Goal: Information Seeking & Learning: Learn about a topic

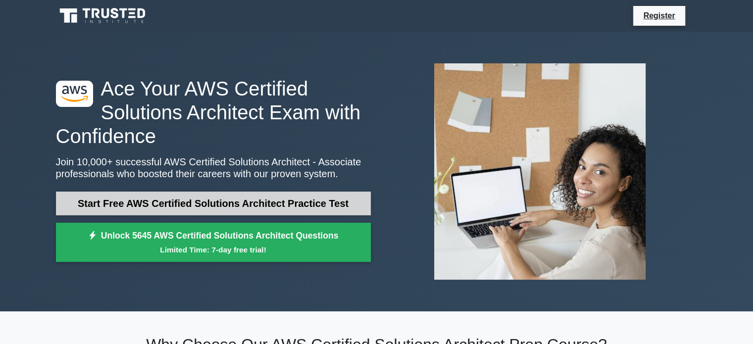
click at [218, 205] on link "Start Free AWS Certified Solutions Architect Practice Test" at bounding box center [213, 204] width 315 height 24
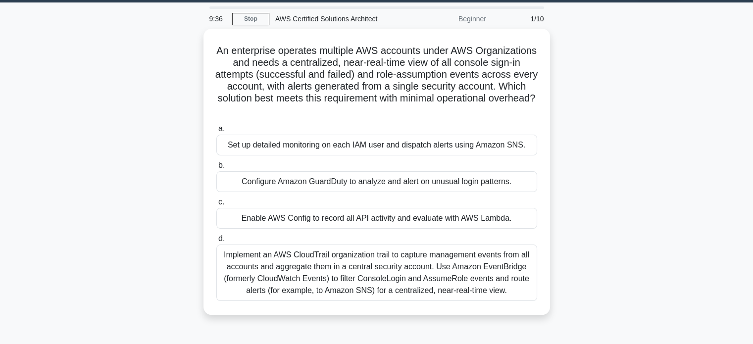
scroll to position [30, 0]
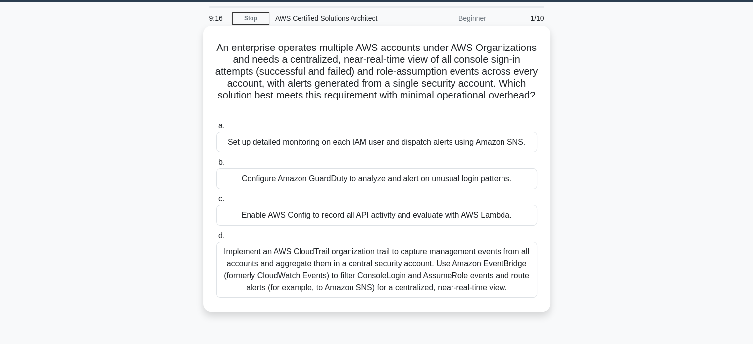
click at [442, 262] on div "Implement an AWS CloudTrail organization trail to capture management events fro…" at bounding box center [376, 270] width 321 height 56
click at [216, 239] on input "d. Implement an AWS CloudTrail organization trail to capture management events …" at bounding box center [216, 236] width 0 height 6
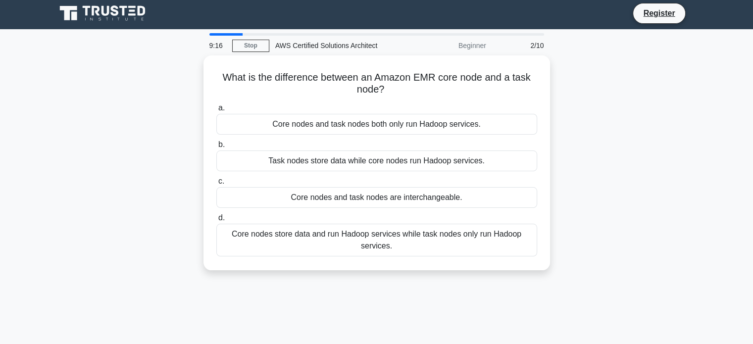
scroll to position [0, 0]
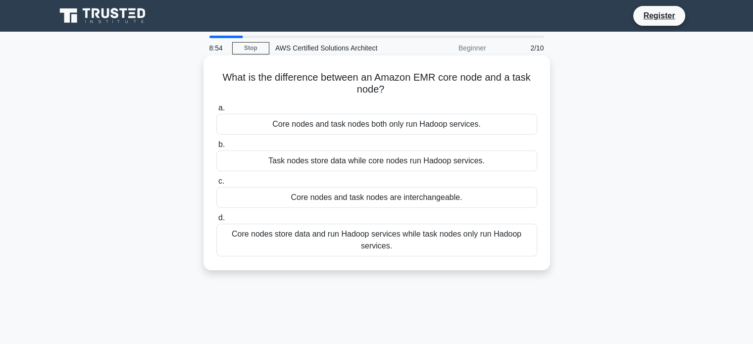
click at [482, 237] on div "Core nodes store data and run Hadoop services while task nodes only run Hadoop …" at bounding box center [376, 240] width 321 height 33
click at [216, 221] on input "d. Core nodes store data and run Hadoop services while task nodes only run Hado…" at bounding box center [216, 218] width 0 height 6
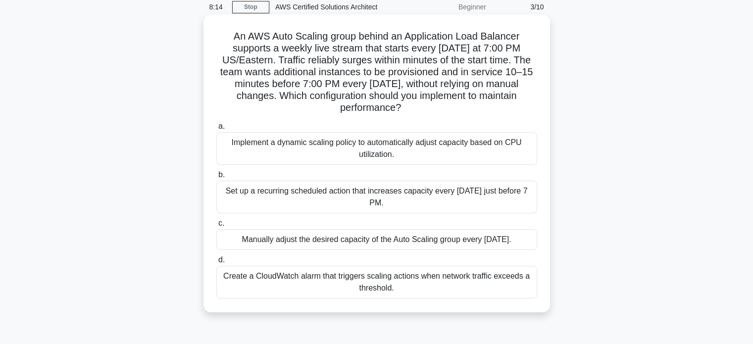
scroll to position [42, 0]
click at [403, 199] on div "Set up a recurring scheduled action that increases capacity every Sunday just b…" at bounding box center [376, 196] width 321 height 33
click at [216, 178] on input "b. Set up a recurring scheduled action that increases capacity every Sunday jus…" at bounding box center [216, 174] width 0 height 6
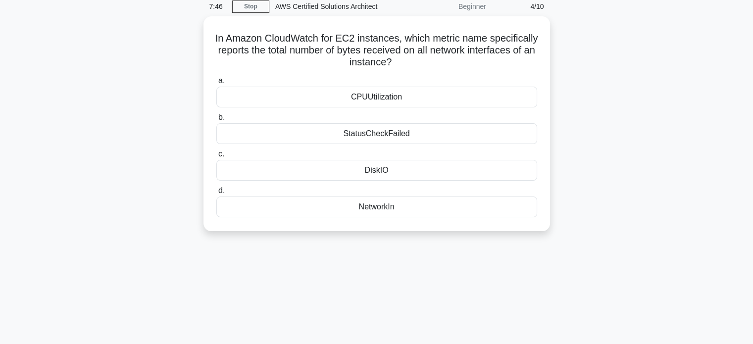
scroll to position [0, 0]
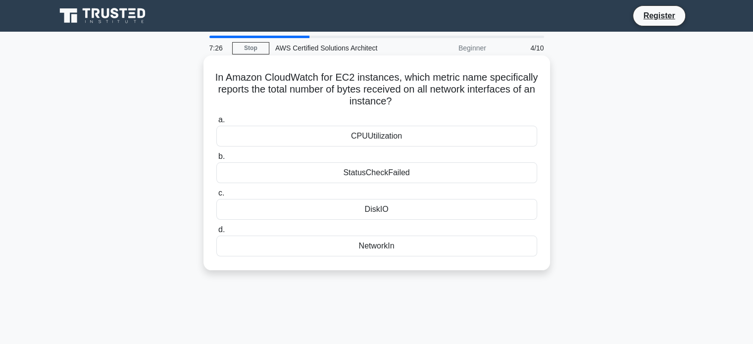
click at [395, 249] on div "NetworkIn" at bounding box center [376, 246] width 321 height 21
click at [216, 233] on input "d. NetworkIn" at bounding box center [216, 230] width 0 height 6
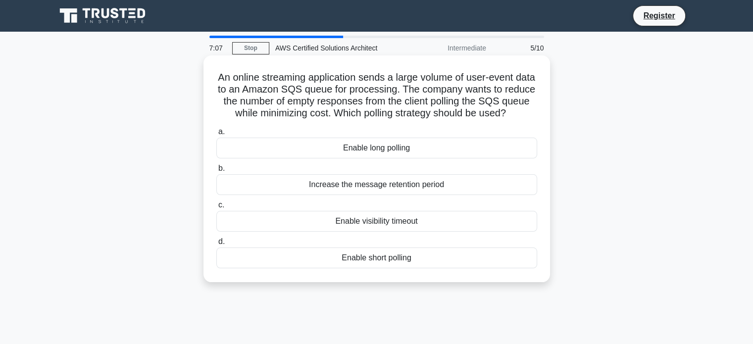
click at [461, 156] on div "Enable long polling" at bounding box center [376, 148] width 321 height 21
click at [216, 135] on input "a. Enable long polling" at bounding box center [216, 132] width 0 height 6
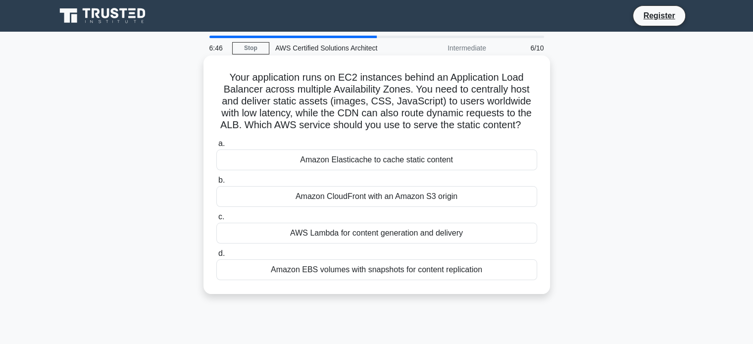
click at [416, 194] on div "Amazon CloudFront with an Amazon S3 origin" at bounding box center [376, 196] width 321 height 21
click at [216, 184] on input "b. Amazon CloudFront with an Amazon S3 origin" at bounding box center [216, 180] width 0 height 6
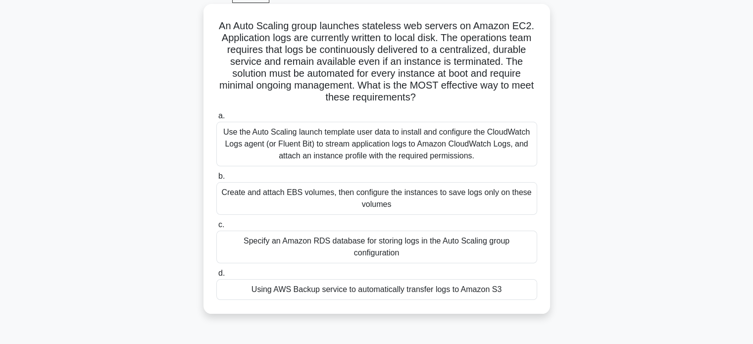
scroll to position [53, 0]
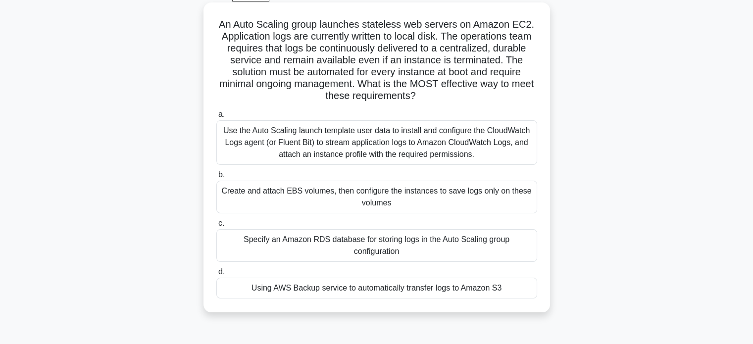
click at [416, 286] on div "Using AWS Backup service to automatically transfer logs to Amazon S3" at bounding box center [376, 288] width 321 height 21
click at [216, 275] on input "d. Using AWS Backup service to automatically transfer logs to Amazon S3" at bounding box center [216, 272] width 0 height 6
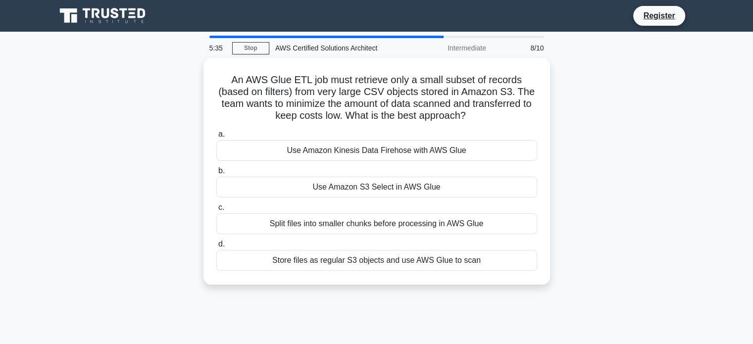
scroll to position [0, 0]
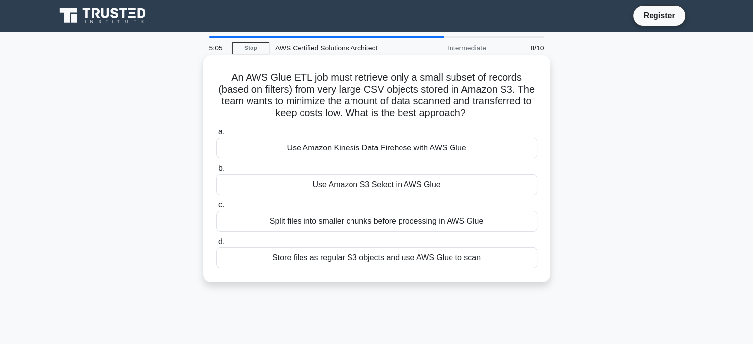
click at [468, 150] on div "Use Amazon Kinesis Data Firehose with AWS Glue" at bounding box center [376, 148] width 321 height 21
click at [216, 135] on input "a. Use Amazon Kinesis Data Firehose with AWS Glue" at bounding box center [216, 132] width 0 height 6
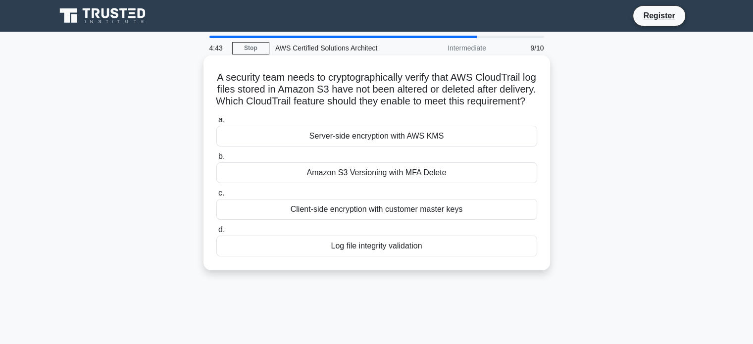
click at [442, 183] on div "Amazon S3 Versioning with MFA Delete" at bounding box center [376, 172] width 321 height 21
click at [216, 160] on input "b. Amazon S3 Versioning with MFA Delete" at bounding box center [216, 156] width 0 height 6
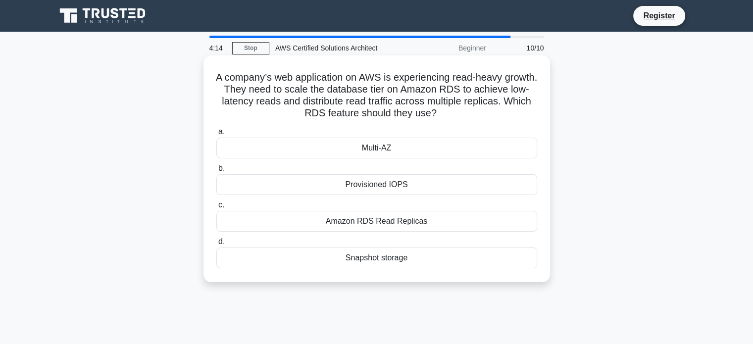
click at [439, 221] on div "Amazon RDS Read Replicas" at bounding box center [376, 221] width 321 height 21
click at [216, 208] on input "c. Amazon RDS Read Replicas" at bounding box center [216, 205] width 0 height 6
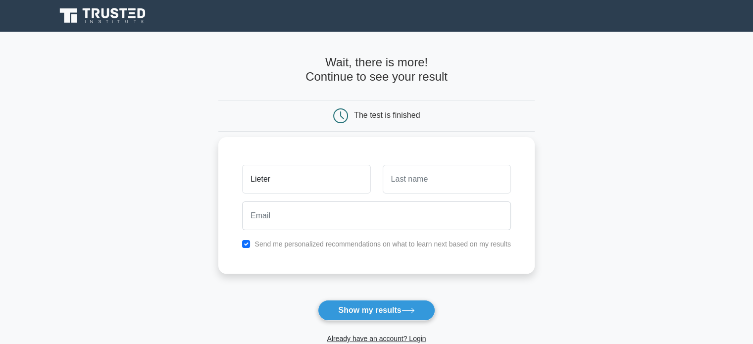
type input "Lieter"
click at [405, 176] on input "text" at bounding box center [447, 179] width 128 height 29
type input "Plasencia"
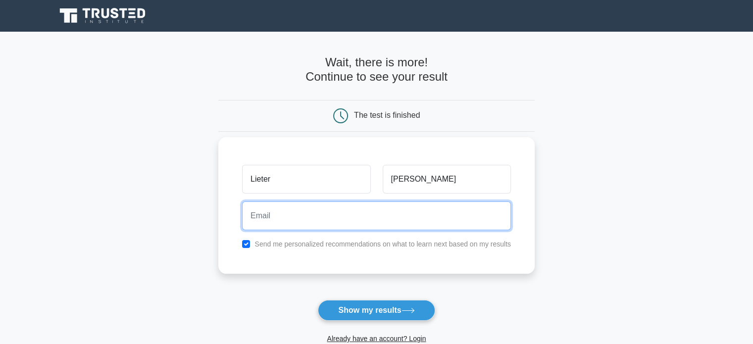
click at [299, 208] on input "email" at bounding box center [376, 215] width 269 height 29
type input "lieter.pm@gmail.com"
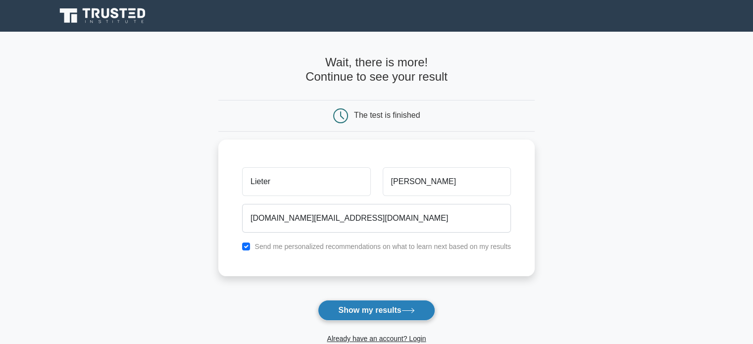
click at [378, 305] on button "Show my results" at bounding box center [376, 310] width 117 height 21
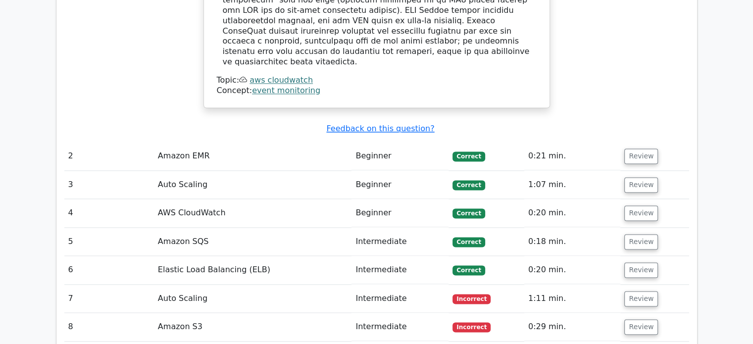
scroll to position [1353, 0]
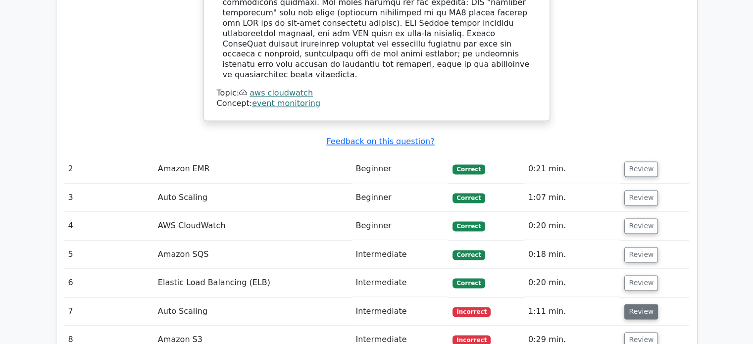
click at [634, 304] on button "Review" at bounding box center [641, 311] width 34 height 15
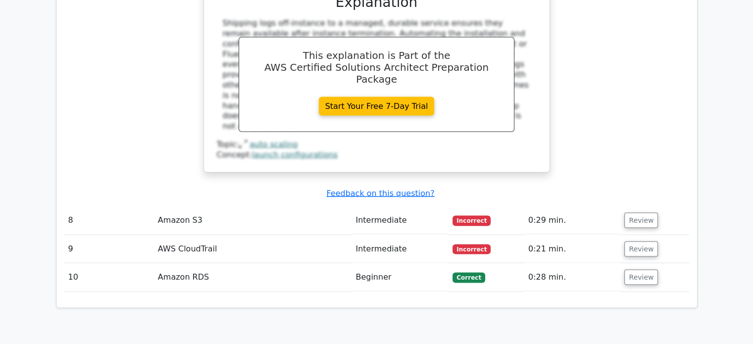
scroll to position [2000, 0]
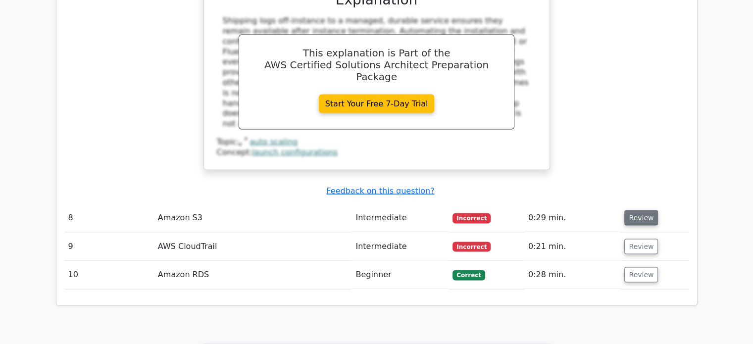
click at [640, 210] on button "Review" at bounding box center [641, 217] width 34 height 15
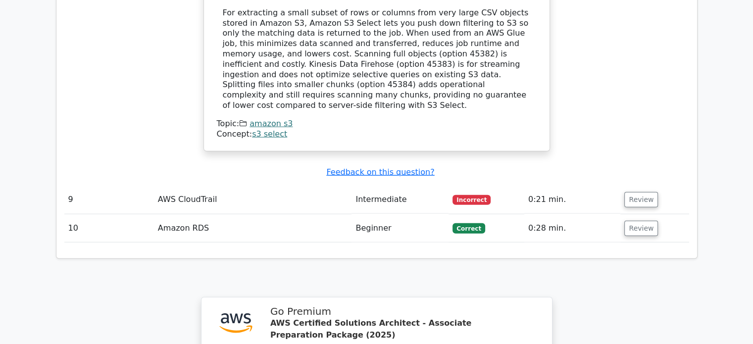
scroll to position [2480, 0]
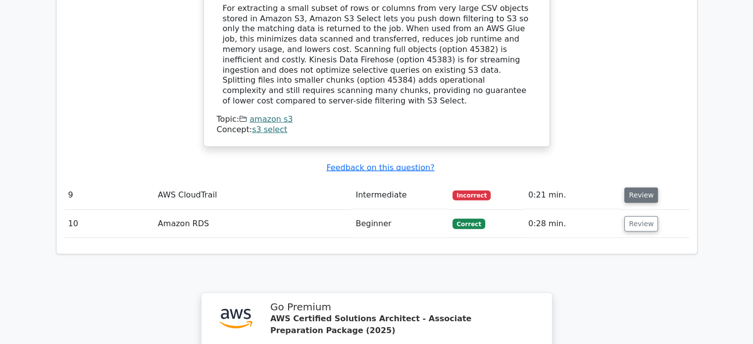
click at [638, 188] on button "Review" at bounding box center [641, 195] width 34 height 15
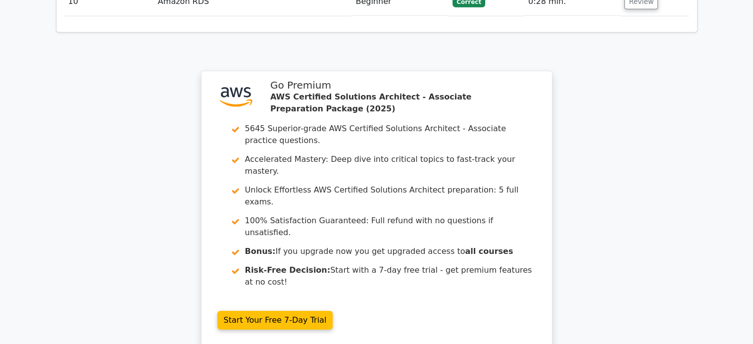
scroll to position [3139, 0]
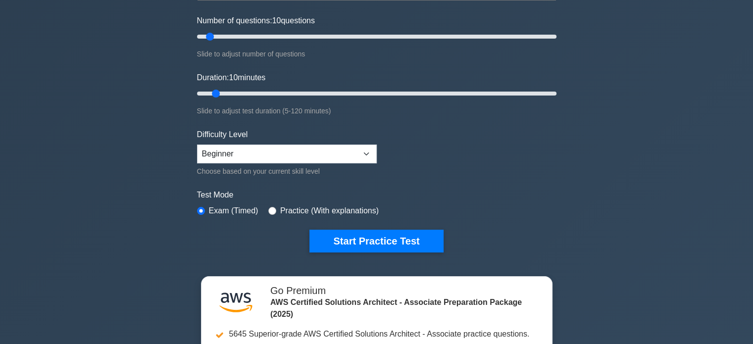
scroll to position [122, 0]
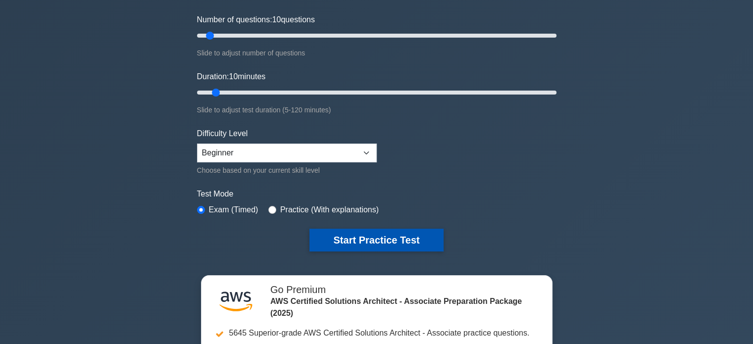
click at [399, 236] on button "Start Practice Test" at bounding box center [376, 240] width 134 height 23
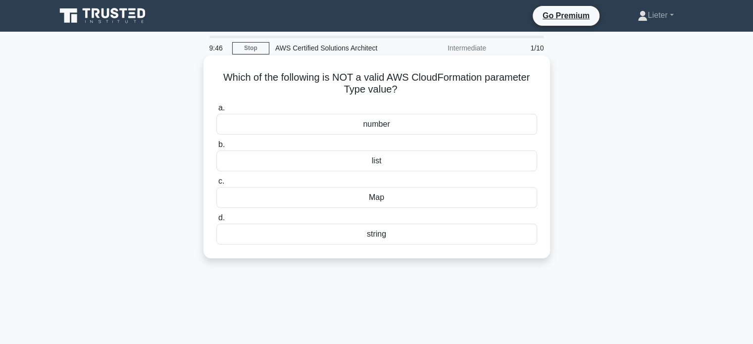
click at [392, 198] on div "Map" at bounding box center [376, 197] width 321 height 21
click at [216, 185] on input "c. Map" at bounding box center [216, 181] width 0 height 6
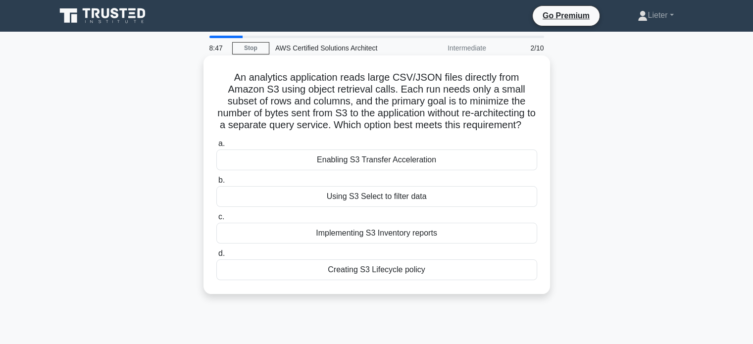
click at [439, 207] on div "Using S3 Select to filter data" at bounding box center [376, 196] width 321 height 21
click at [216, 184] on input "b. Using S3 Select to filter data" at bounding box center [216, 180] width 0 height 6
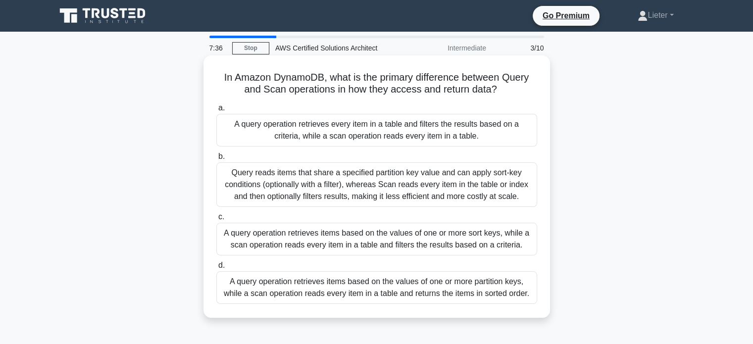
click at [393, 227] on div "A query operation retrieves items based on the values of one or more sort keys,…" at bounding box center [376, 239] width 321 height 33
click at [216, 220] on input "c. A query operation retrieves items based on the values of one or more sort ke…" at bounding box center [216, 217] width 0 height 6
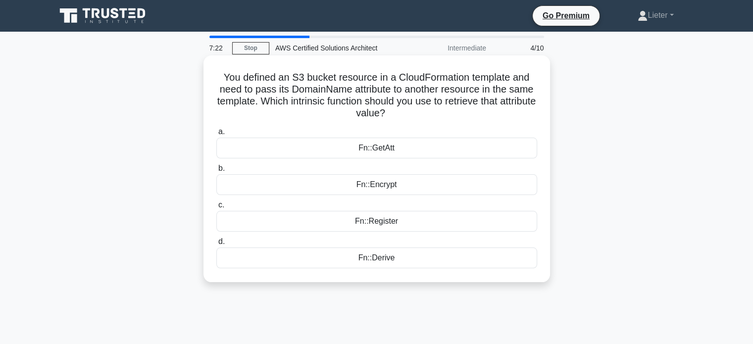
click at [485, 148] on div "Fn::GetAtt" at bounding box center [376, 148] width 321 height 21
click at [216, 135] on input "a. Fn::GetAtt" at bounding box center [216, 132] width 0 height 6
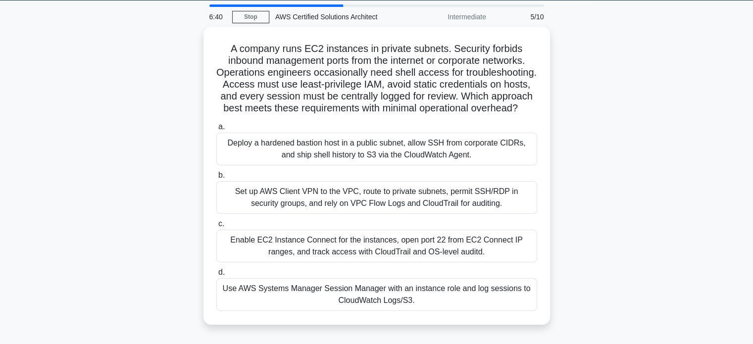
scroll to position [35, 0]
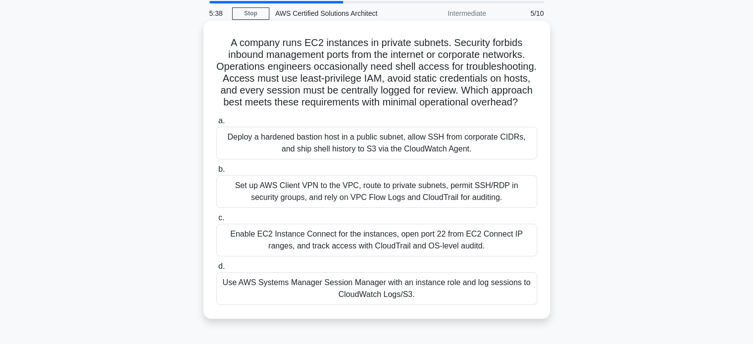
click at [416, 299] on div "Use AWS Systems Manager Session Manager with an instance role and log sessions …" at bounding box center [376, 288] width 321 height 33
click at [216, 270] on input "d. Use AWS Systems Manager Session Manager with an instance role and log sessio…" at bounding box center [216, 266] width 0 height 6
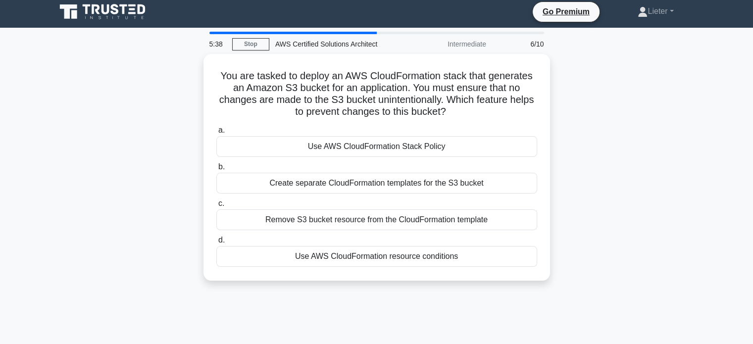
scroll to position [0, 0]
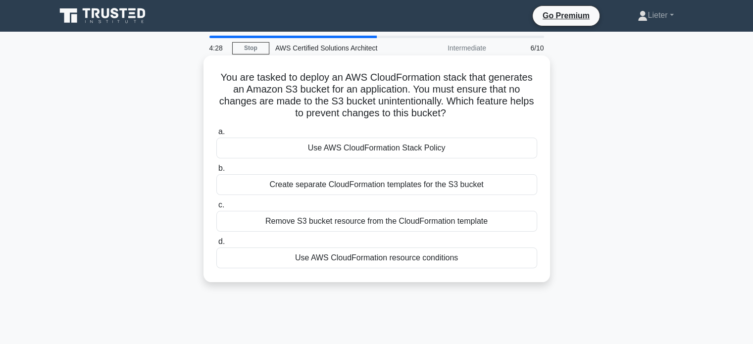
click at [431, 255] on div "Use AWS CloudFormation resource conditions" at bounding box center [376, 258] width 321 height 21
click at [216, 245] on input "d. Use AWS CloudFormation resource conditions" at bounding box center [216, 242] width 0 height 6
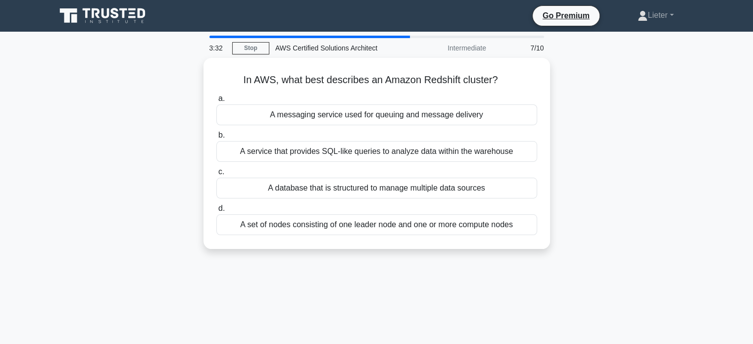
click at [600, 93] on div "In AWS, what best describes an Amazon Redshift cluster? .spinner_0XTQ{transform…" at bounding box center [376, 159] width 653 height 203
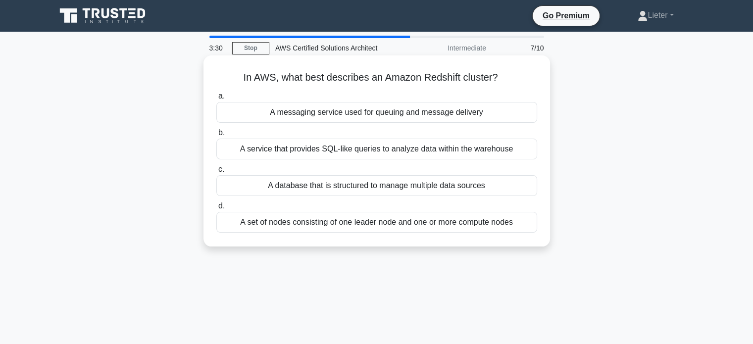
click at [412, 223] on div "A set of nodes consisting of one leader node and one or more compute nodes" at bounding box center [376, 222] width 321 height 21
click at [216, 209] on input "d. A set of nodes consisting of one leader node and one or more compute nodes" at bounding box center [216, 206] width 0 height 6
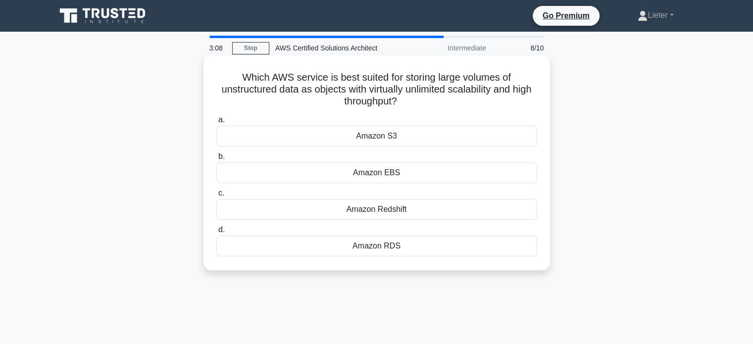
click at [424, 136] on div "Amazon S3" at bounding box center [376, 136] width 321 height 21
click at [216, 123] on input "a. Amazon S3" at bounding box center [216, 120] width 0 height 6
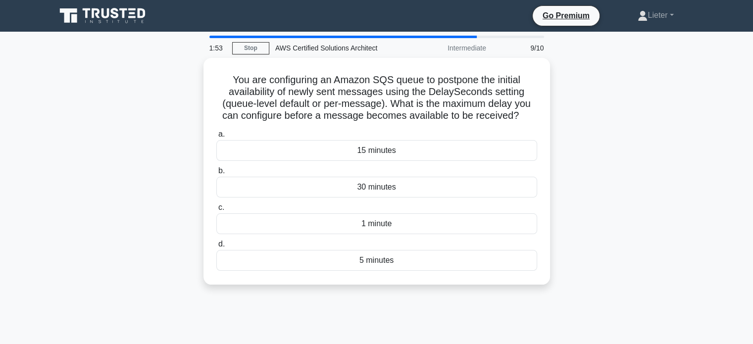
click at [699, 112] on div "You are configuring an Amazon SQS queue to postpone the initial availability of…" at bounding box center [376, 177] width 653 height 239
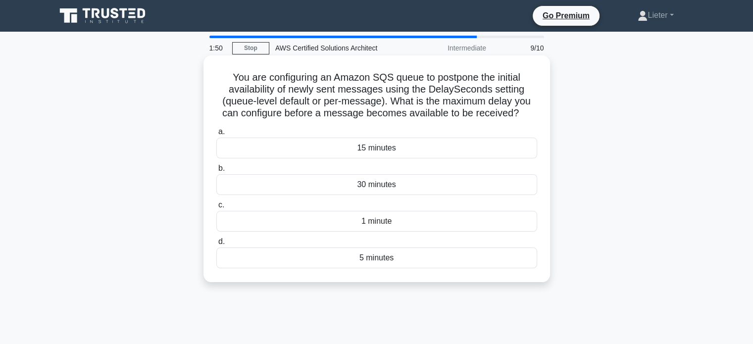
click at [359, 149] on div "15 minutes" at bounding box center [376, 148] width 321 height 21
click at [216, 135] on input "a. 15 minutes" at bounding box center [216, 132] width 0 height 6
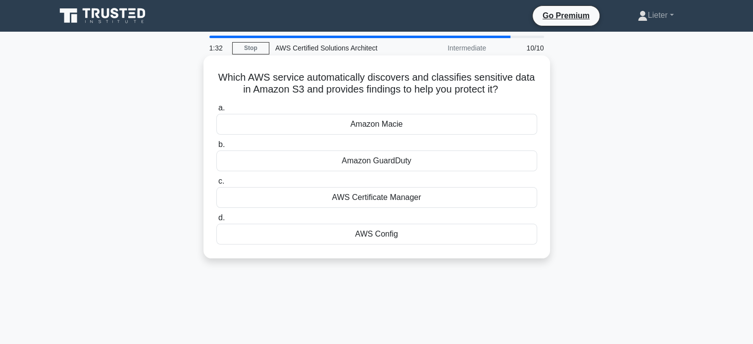
click at [482, 127] on div "Amazon Macie" at bounding box center [376, 124] width 321 height 21
click at [216, 111] on input "a. Amazon Macie" at bounding box center [216, 108] width 0 height 6
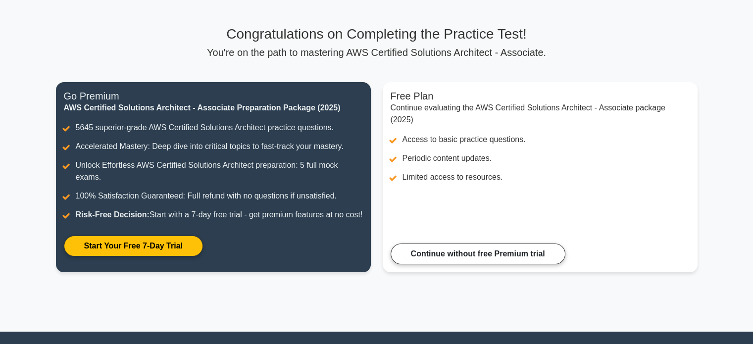
scroll to position [53, 0]
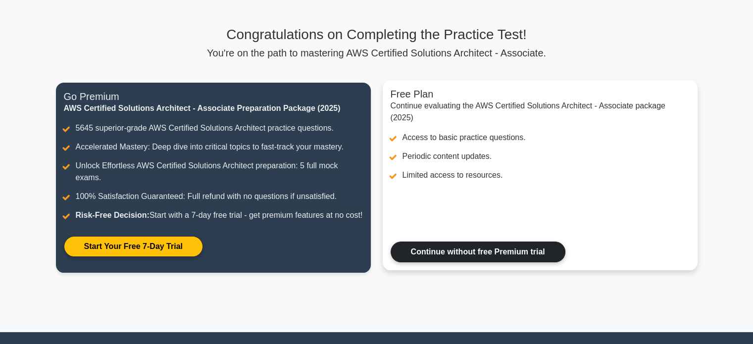
click at [531, 262] on link "Continue without free Premium trial" at bounding box center [478, 252] width 175 height 21
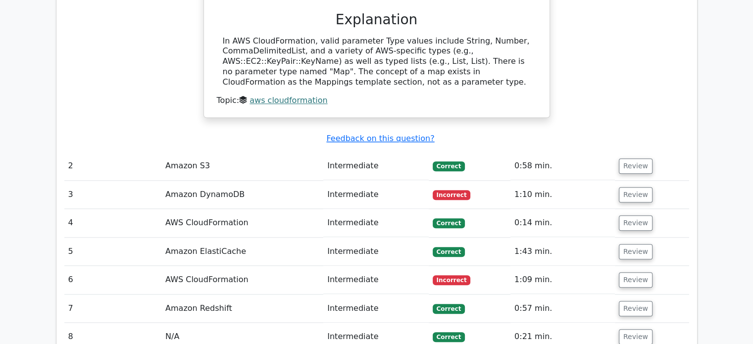
scroll to position [1049, 0]
click at [632, 187] on button "Review" at bounding box center [636, 194] width 34 height 15
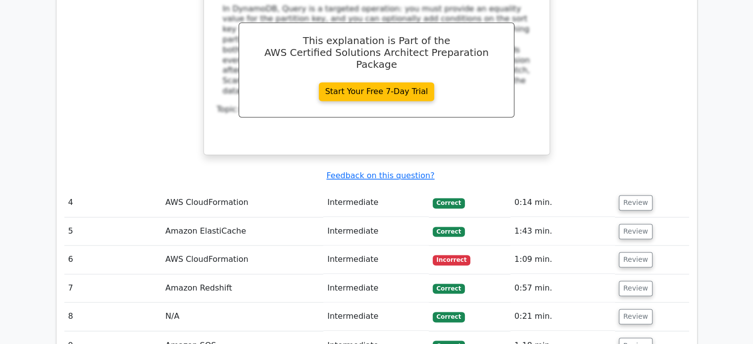
scroll to position [1555, 0]
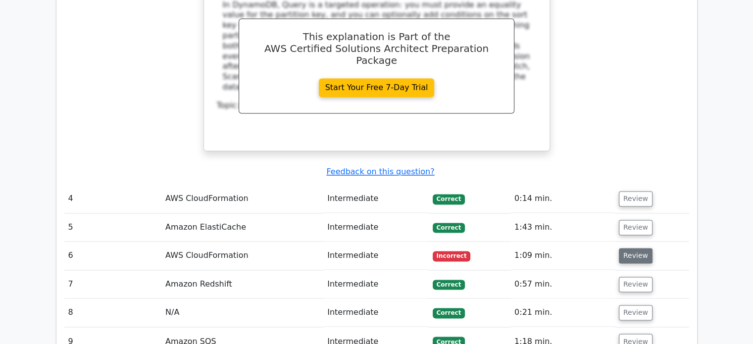
click at [635, 248] on button "Review" at bounding box center [636, 255] width 34 height 15
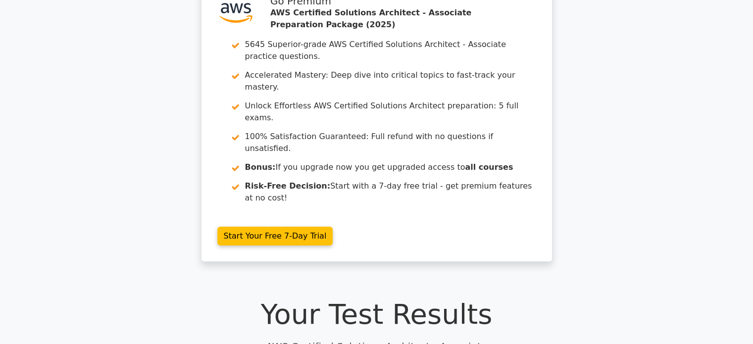
scroll to position [0, 0]
